Goal: Task Accomplishment & Management: Use online tool/utility

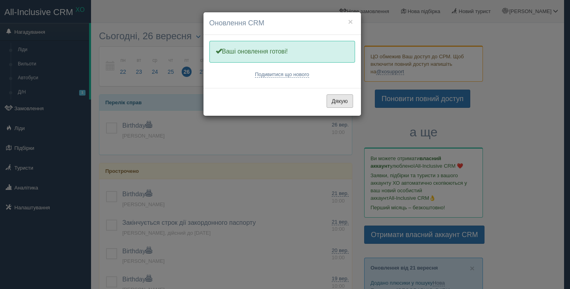
click at [335, 105] on button "Дякую" at bounding box center [340, 100] width 27 height 13
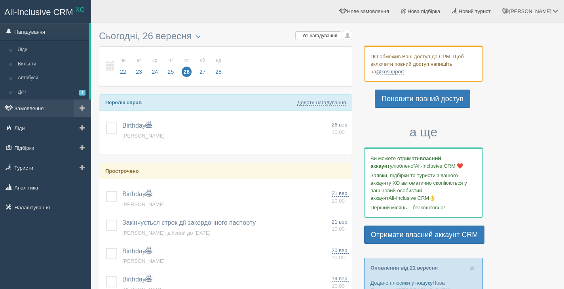
click at [55, 103] on link "Замовлення" at bounding box center [45, 107] width 91 height 17
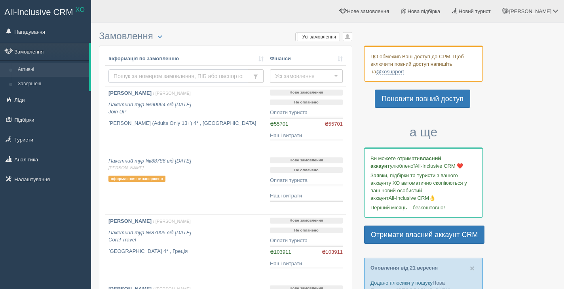
click at [137, 77] on input "text" at bounding box center [179, 75] width 140 height 13
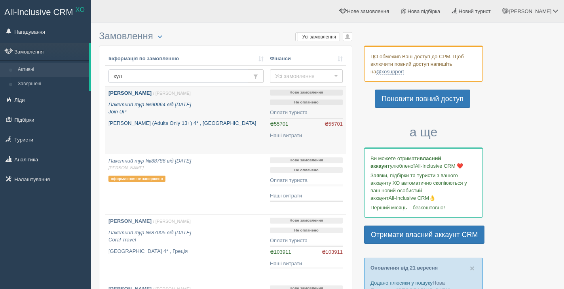
type input "куль"
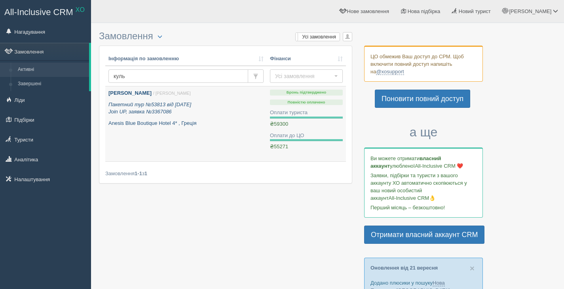
click at [152, 91] on b "Куль Тамара Іванівна" at bounding box center [130, 93] width 43 height 6
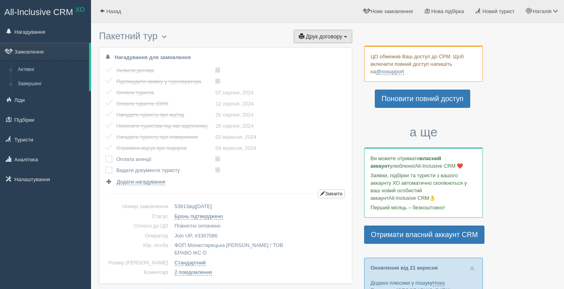
click at [318, 37] on span "Друк договору" at bounding box center [324, 36] width 36 height 6
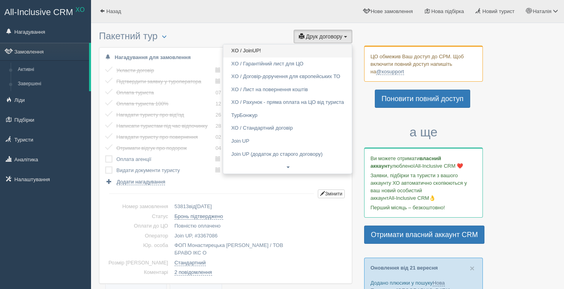
click at [308, 51] on link "XO / JoinUP!" at bounding box center [287, 50] width 129 height 13
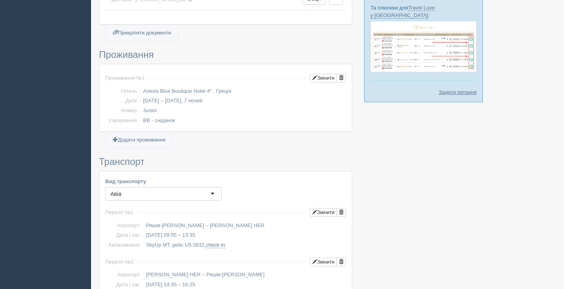
scroll to position [421, 0]
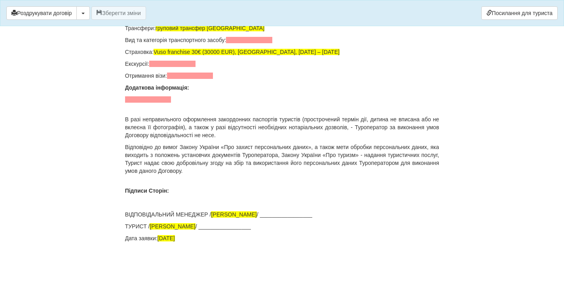
scroll to position [5318, 0]
